Goal: Task Accomplishment & Management: Complete application form

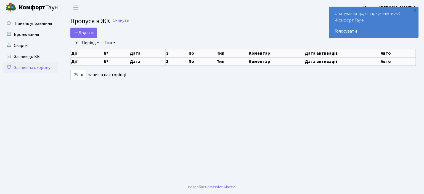
select select "25"
click at [79, 33] on span "Додати" at bounding box center [84, 33] width 20 height 6
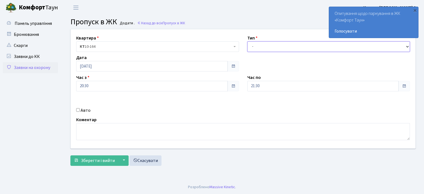
click at [256, 49] on select "- Доставка Таксі Гості Сервіс" at bounding box center [329, 46] width 163 height 10
select select "3"
click at [248, 41] on select "- Доставка Таксі Гості Сервіс" at bounding box center [329, 46] width 163 height 10
click at [264, 87] on input "21:30" at bounding box center [324, 86] width 152 height 10
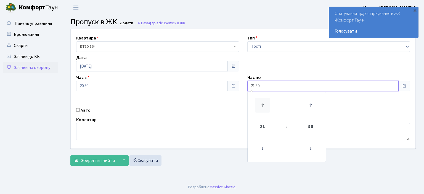
click at [262, 105] on icon at bounding box center [262, 105] width 15 height 15
type input "22:30"
click at [78, 109] on input "Авто" at bounding box center [78, 110] width 4 height 4
checkbox input "true"
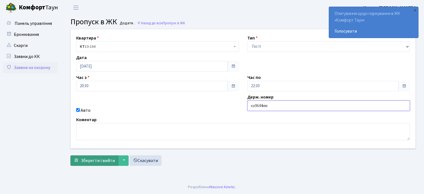
type input "ка9644мм"
click at [97, 159] on span "Зберегти і вийти" at bounding box center [98, 161] width 34 height 6
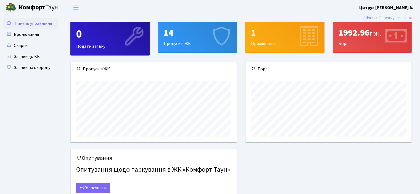
scroll to position [80, 166]
click at [32, 68] on link "Заявки на охорону" at bounding box center [30, 67] width 55 height 11
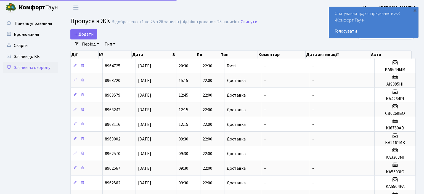
select select "25"
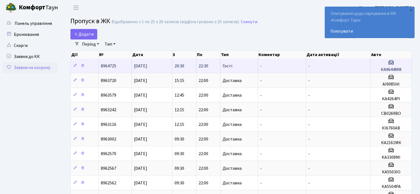
click at [204, 67] on span "22:30" at bounding box center [204, 66] width 10 height 6
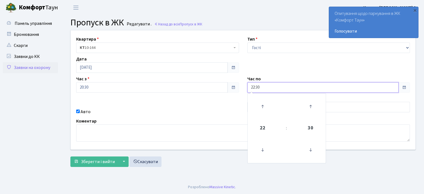
click at [327, 87] on input "22:30" at bounding box center [324, 87] width 152 height 10
click at [263, 110] on icon at bounding box center [262, 106] width 15 height 15
type input "00:30"
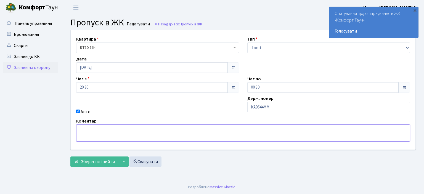
click at [184, 135] on textarea at bounding box center [243, 133] width 334 height 17
click at [97, 161] on span "Зберегти і вийти" at bounding box center [98, 162] width 34 height 6
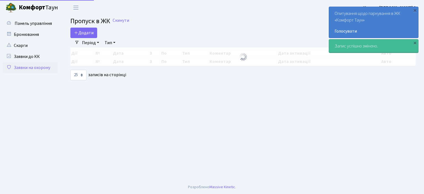
select select "25"
